Goal: Navigation & Orientation: Find specific page/section

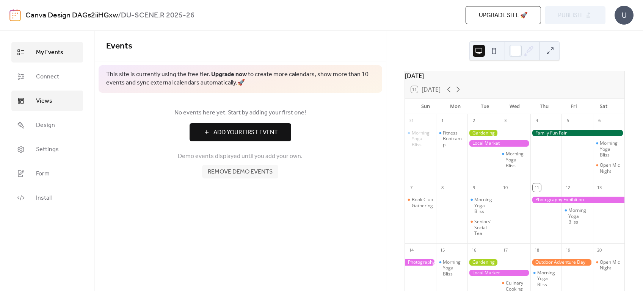
click at [47, 98] on span "Views" at bounding box center [44, 101] width 16 height 9
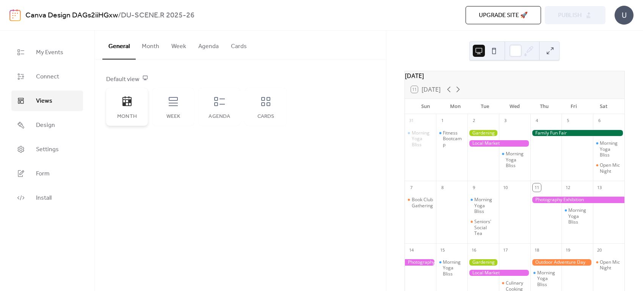
click at [123, 104] on icon at bounding box center [127, 101] width 9 height 10
click at [504, 80] on div "[DATE]" at bounding box center [515, 75] width 220 height 9
click at [490, 136] on div at bounding box center [483, 133] width 31 height 6
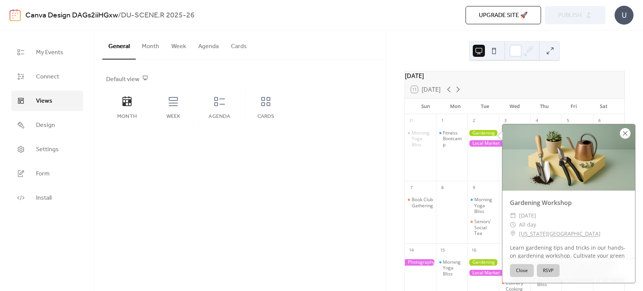
click at [626, 134] on div at bounding box center [625, 133] width 11 height 11
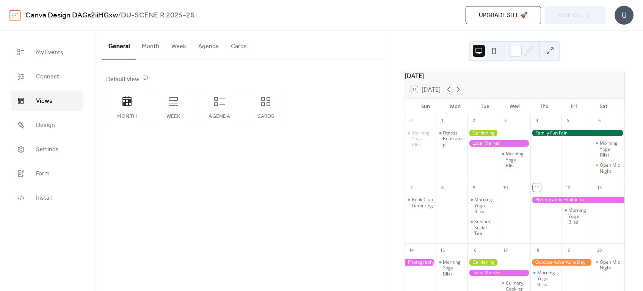
click at [487, 137] on div at bounding box center [483, 133] width 31 height 6
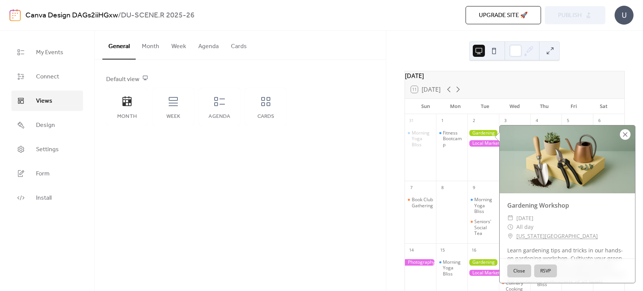
click at [626, 135] on div at bounding box center [625, 134] width 11 height 11
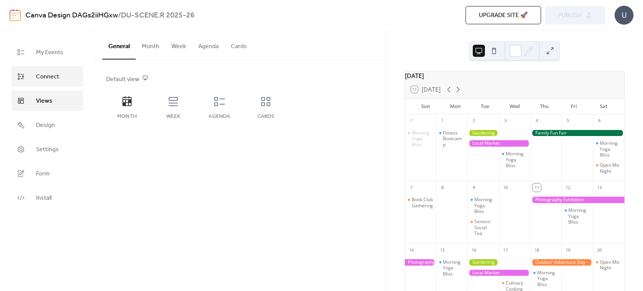
click at [53, 74] on span "Connect" at bounding box center [47, 76] width 23 height 9
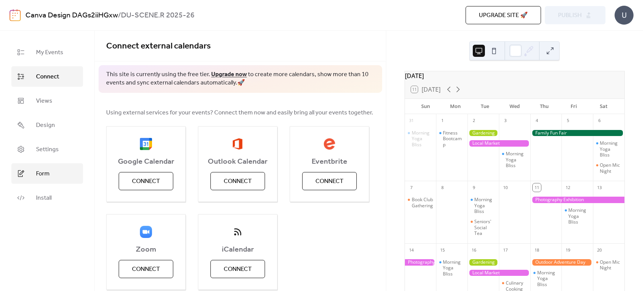
click at [42, 174] on span "Form" at bounding box center [43, 174] width 14 height 9
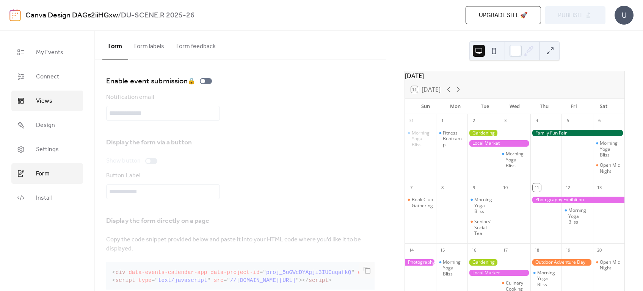
click at [49, 101] on span "Views" at bounding box center [44, 101] width 16 height 9
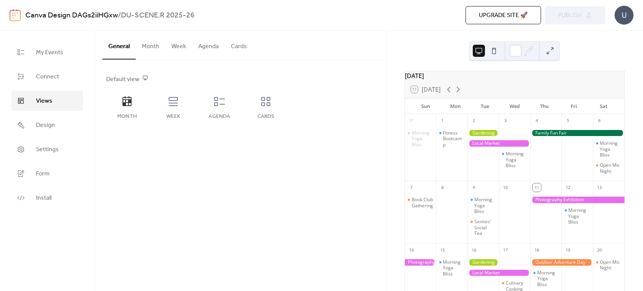
click at [336, 168] on div "General Month Week Agenda Cards Default view Month Week Agenda Cards Disabled 🔒…" at bounding box center [240, 161] width 291 height 261
click at [61, 57] on span "My Events" at bounding box center [49, 52] width 27 height 9
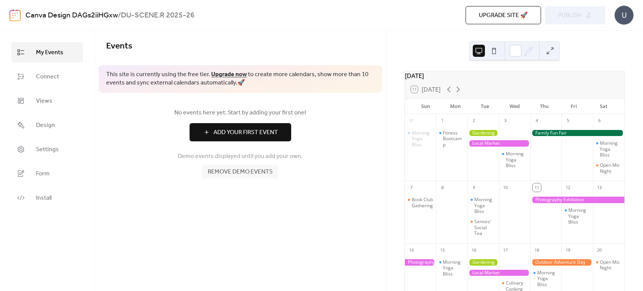
click at [235, 74] on link "Upgrade now" at bounding box center [229, 75] width 36 height 12
